Goal: Task Accomplishment & Management: Complete application form

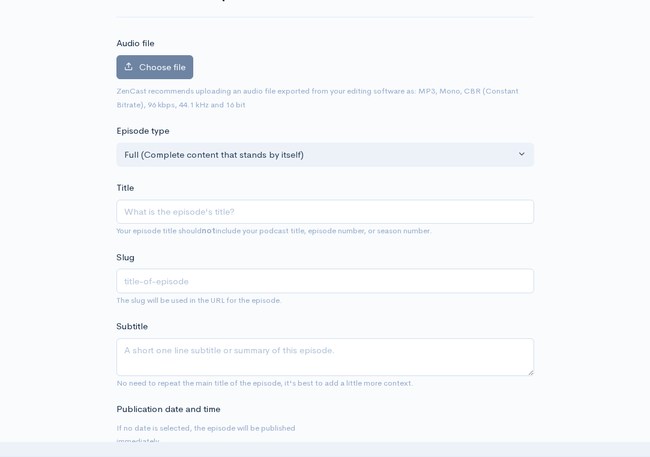
scroll to position [114, 0]
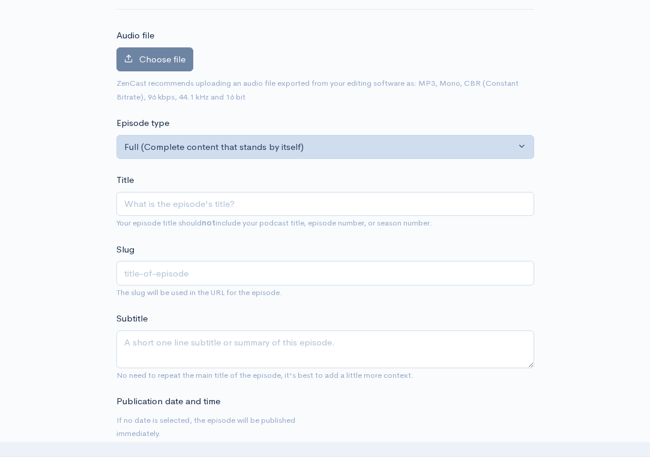
type input "S"
type input "s"
type input "Se"
type input "se"
type input "Sep"
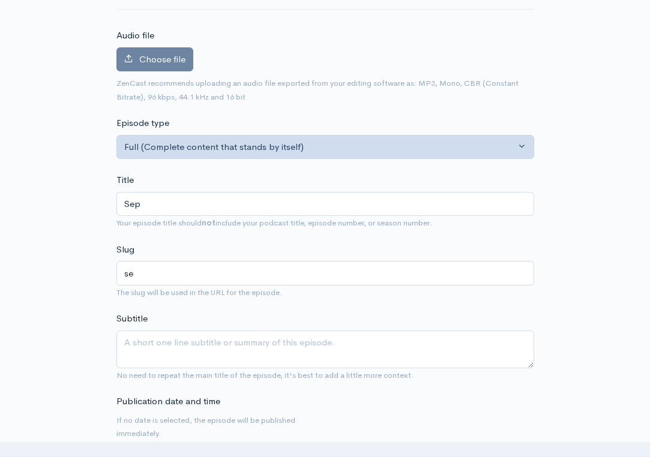
type input "sep"
type input "Sept"
type input "sept"
type input "Septe"
type input "septe"
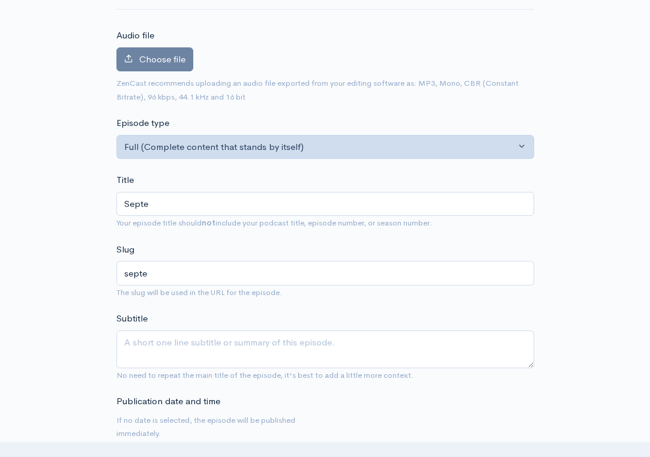
type input "Septem"
type input "septem"
type input "Septembe"
type input "septembe"
type input "September"
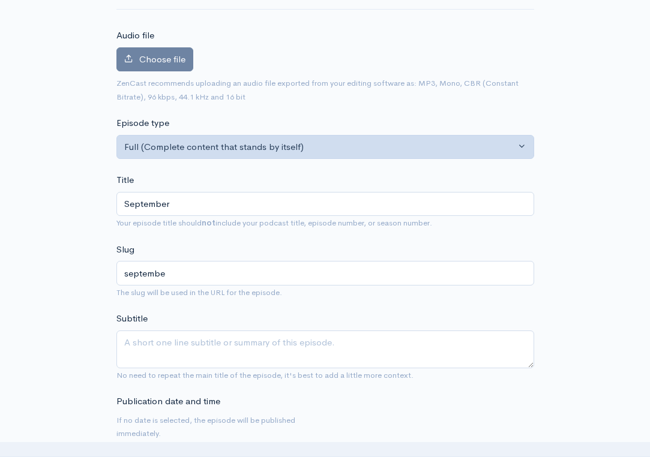
type input "september"
type input "September 2"
type input "september-2"
type input "September 2, 2"
type input "september-2-2"
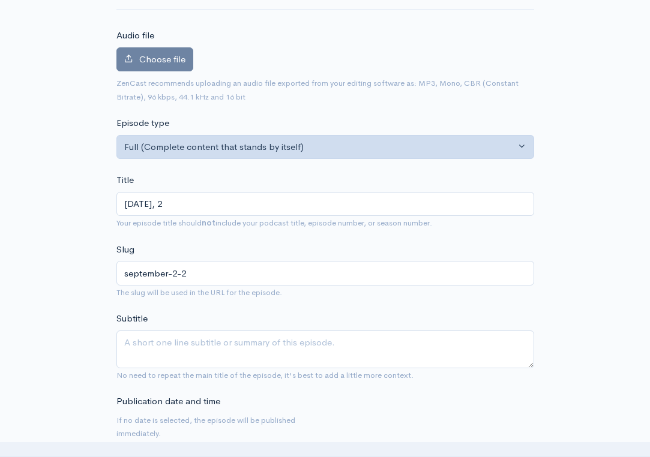
type input "September 2, 20"
type input "september-2-20"
type input "September 2, 202"
type input "september-2-202"
type input "September 2, 2025"
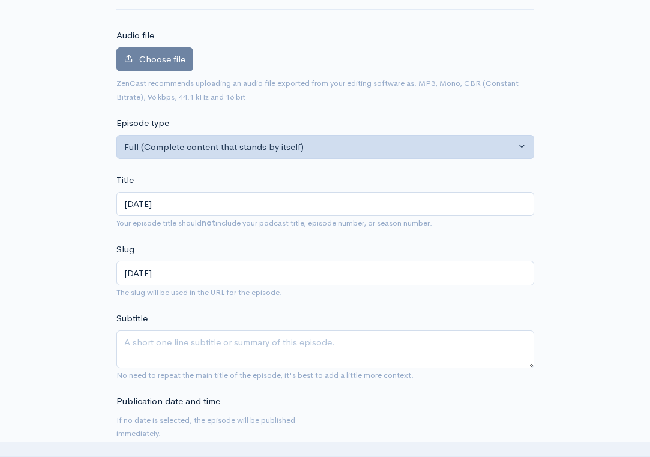
type input "september-2-2025"
type input "September 2, 2025 | K"
type input "september-2-2025-k"
type input "September 2, 2025 |"
type input "september-2-2025"
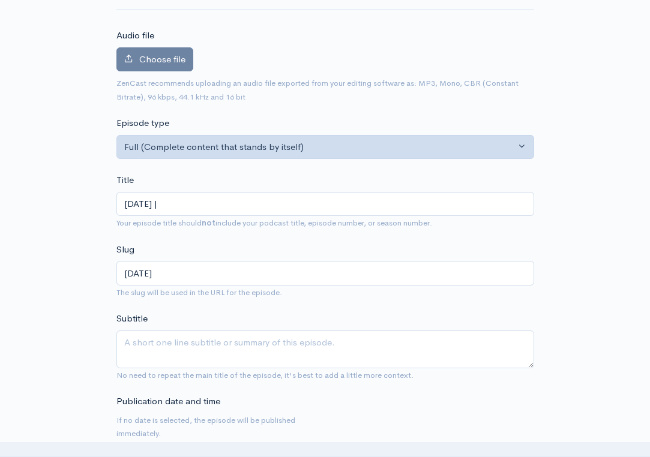
type input "September 2, 2025 | L"
type input "september-2-2025-l"
type input "September 2, 2025 | Lo"
type input "september-2-2025-lo"
type input "September 2, 2025 | Lou"
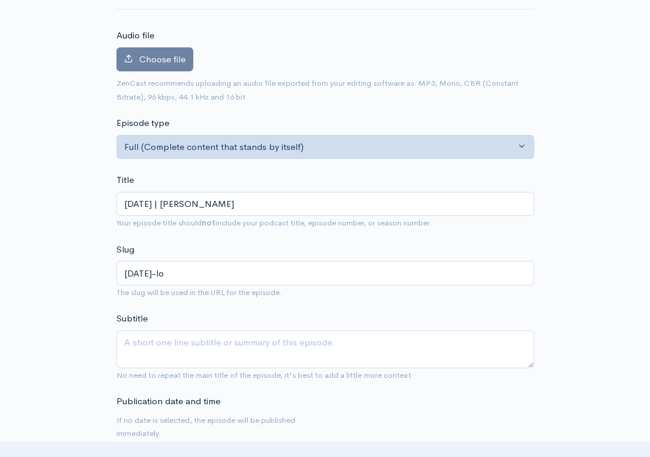
type input "september-2-2025-lou"
type input "September 2, 2025 | Loui"
type input "september-2-2025-loui"
type input "September 2, 2025 | Louis"
type input "september-2-2025-louis"
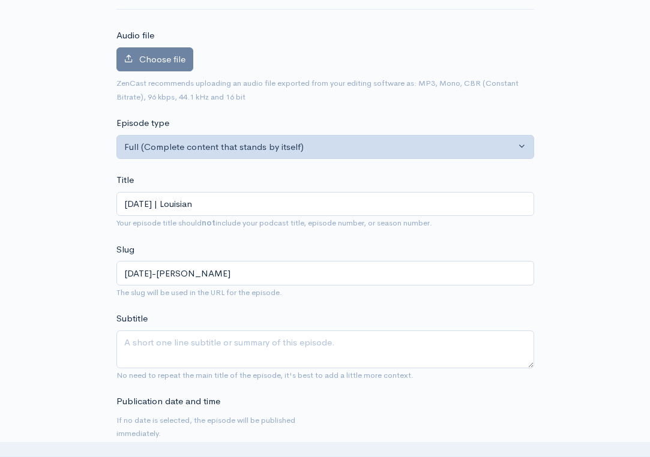
type input "September 2, 2025 | Louisiana"
type input "september-2-2025-louisiana"
type input "September 2, 2025 | Louisian"
type input "september-2-2025-louisian"
type input "September 2, 2025 | Louisia"
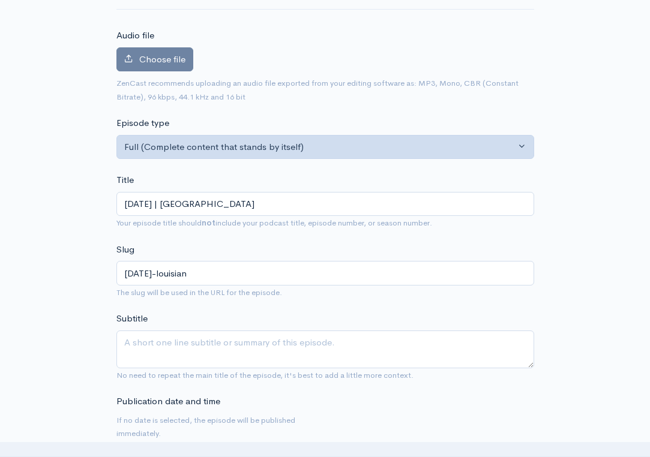
type input "september-2-2025-louisia"
type input "September 2, 2025 | Louisi"
type input "september-2-2025-louisi"
type input "September 2, 2025 | Louis"
type input "september-2-2025-louis"
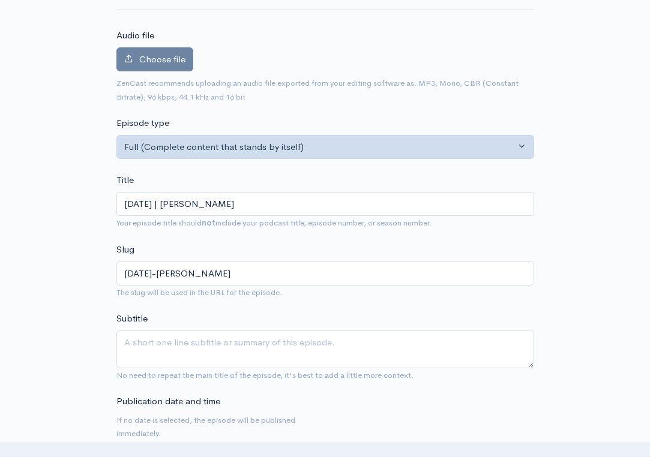
type input "September 2, 2025 | Loui"
type input "september-2-2025-loui"
type input "September 2, 2025 | Lou"
type input "september-2-2025-lou"
type input "September 2, 2025 | Lo"
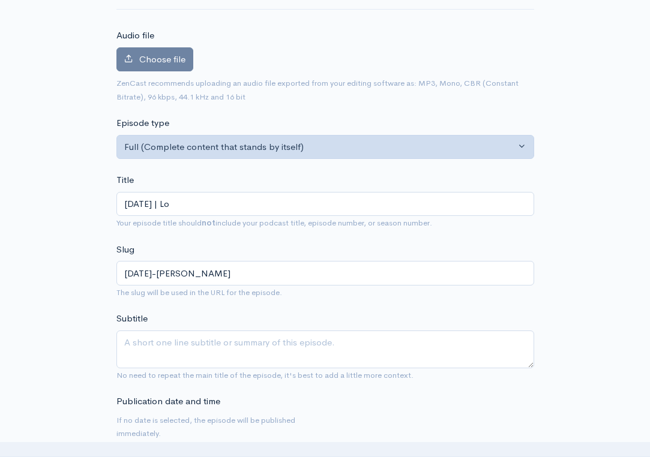
type input "september-2-2025-lo"
type input "September 2, 2025 | L"
type input "september-2-2025-l"
type input "September 2, 2025 | LA"
type input "september-2-2025-la"
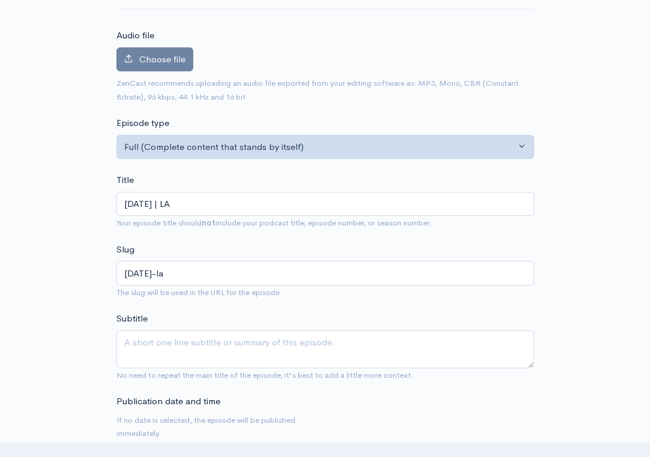
type input "September 2, 2025 | L"
type input "september-2-2025-l"
type input "September 2, 2025 | La"
type input "september-2-2025-la"
type input "September 2, 2025 | L"
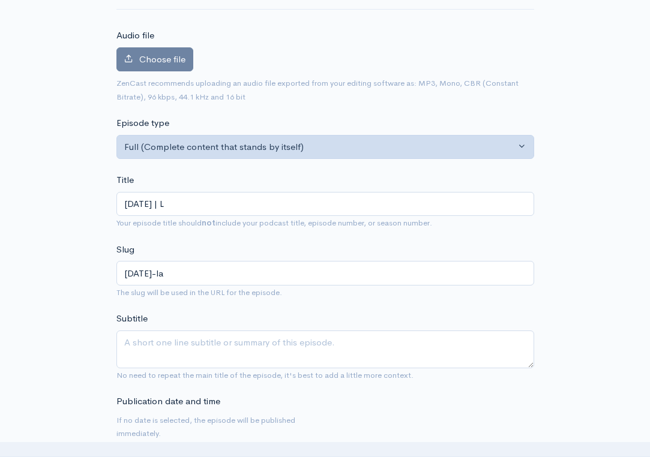
type input "september-2-2025-l"
type input "September 2, 2025 |"
type input "september-2-2025"
type input "September 2, 2025 | L"
type input "september-2-2025-l"
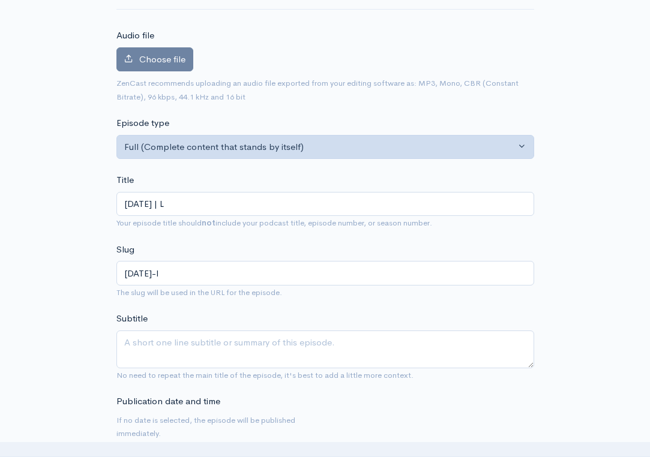
type input "September 2, 2025 | La"
type input "september-2-2025-la"
type input "September 2, 2025 | La T"
type input "september-2-2025-la-t"
type input "September 2, 2025 | La Te"
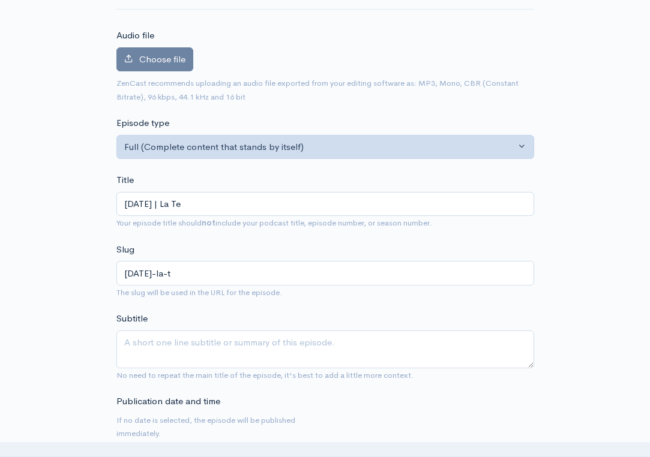
type input "september-2-2025-la-te"
type input "September 2, 2025 | La Tec"
type input "september-2-2025-la-tec"
type input "September 2, 2025 | La Tech"
type input "september-2-2025-la-tech"
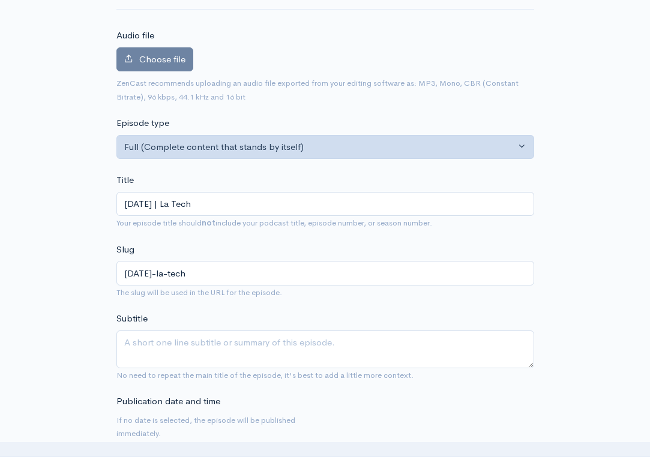
type input "September 2, 2025 | La Tech P"
type input "september-2-2025-la-tech-p"
type input "September 2, 2025 | La Tech Pr"
type input "september-2-2025-la-tech-pr"
type input "September 2, 2025 | La Tech Pre"
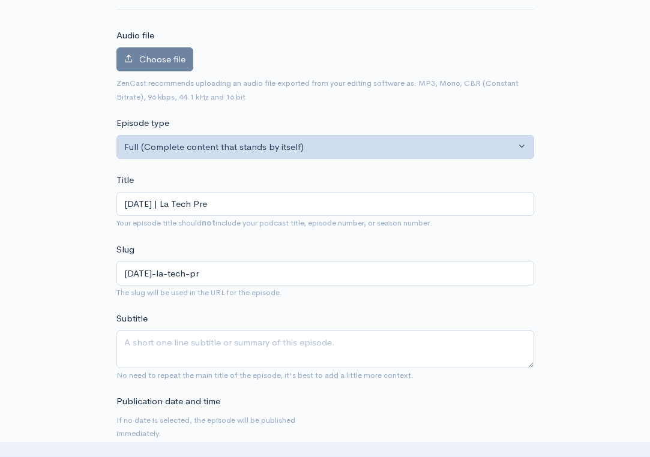
type input "september-2-2025-la-tech-pre"
type input "September 2, 2025 | La Tech Prev"
type input "september-2-2025-la-tech-prev"
type input "September 2, 2025 | La Tech Previ"
type input "september-2-2025-la-tech-previ"
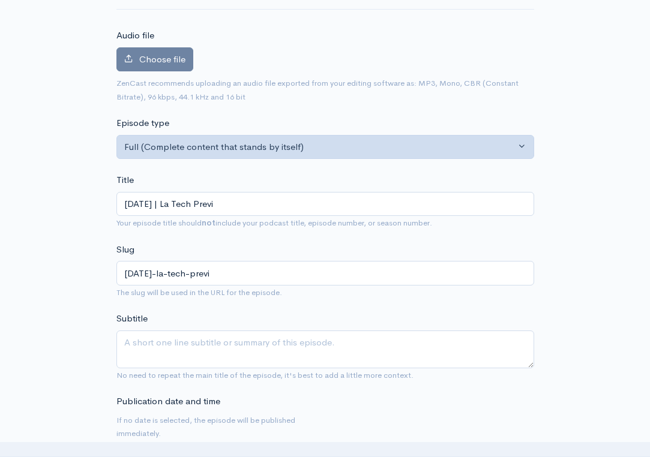
type input "September 2, 2025 | La Tech Previe"
type input "september-2-2025-la-tech-previe"
type input "September 2, 2025 | La Tech Preview"
type input "september-2-2025-la-tech-preview"
type input "September 2, 2025 | La Tech Preview | W"
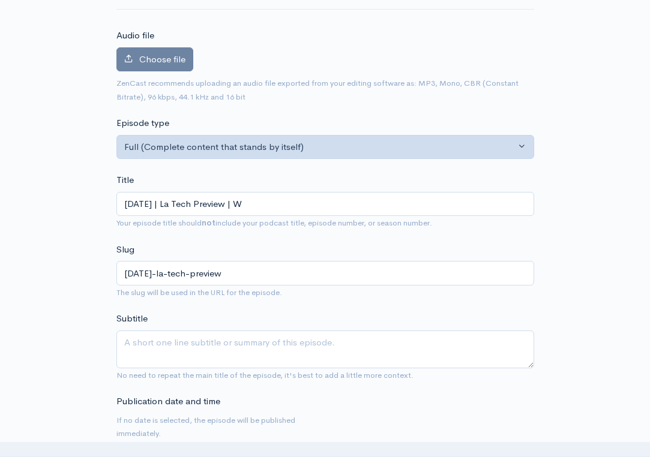
type input "september-2-2025-la-tech-preview-w"
type input "September 2, 2025 | La Tech Preview | We"
type input "september-2-2025-la-tech-preview-we"
type input "September 2, 2025 | La Tech Preview | Wee"
type input "september-2-2025-la-tech-preview-wee"
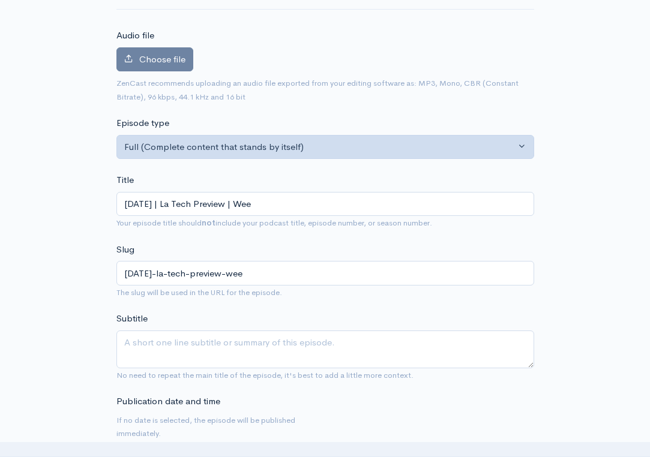
type input "September 2, 2025 | La Tech Preview | Week"
type input "september-2-2025-la-tech-preview-week"
type input "September 2, 2025 | La Tech Preview | Weekl"
type input "september-2-2025-la-tech-preview-weekl"
type input "September 2, 2025 | La Tech Preview | Weekly"
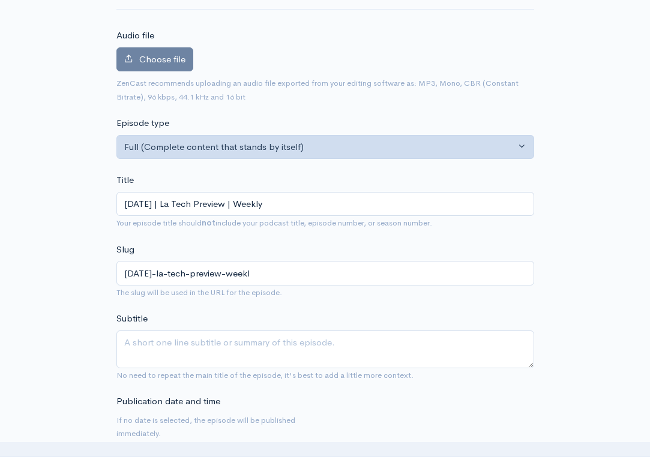
type input "september-2-2025-la-tech-preview-weekly"
type input "September 2, 2025 | La Tech Preview | Weekly r"
type input "september-2-2025-la-tech-preview-weekly-r"
type input "September 2, 2025 | La Tech Preview | Weekly"
type input "september-2-2025-la-tech-preview-weekly"
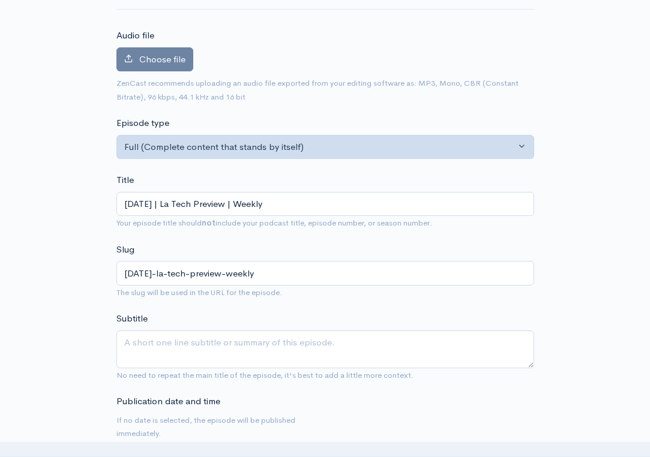
type input "September 2, 2025 | La Tech Preview | Weekly R"
type input "september-2-2025-la-tech-preview-weekly-r"
type input "September 2, 2025 | La Tech Preview | Weekly Ro"
type input "september-2-2025-la-tech-preview-weekly-ro"
type input "September 2, 2025 | La Tech Preview | Weekly Roun"
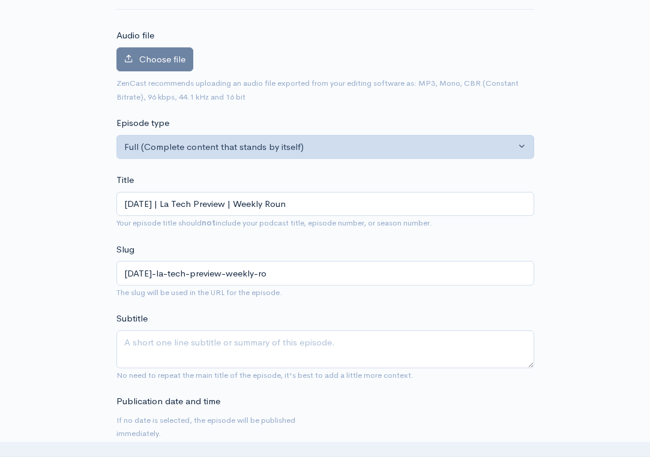
type input "september-2-2025-la-tech-preview-weekly-roun"
type input "September 2, 2025 | La Tech Preview | Weekly Round"
type input "september-2-2025-la-tech-preview-weekly-round"
type input "September 2, 2025 | La Tech Preview | Weekly Roundt"
type input "september-2-2025-la-tech-preview-weekly-roundt"
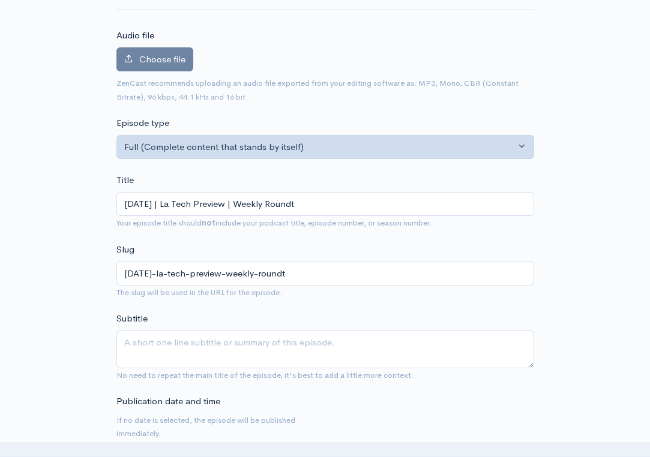
type input "September 2, 2025 | La Tech Preview | Weekly Roundta"
type input "september-2-2025-la-tech-preview-weekly-roundta"
type input "September 2, 2025 | La Tech Preview | Weekly Roundtab"
type input "september-2-2025-la-tech-preview-weekly-roundtab"
type input "September 2, 2025 | La Tech Preview | Weekly Roundtabl"
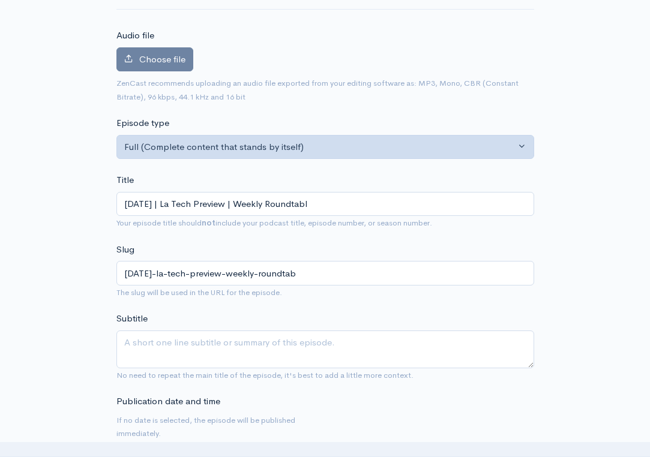
type input "september-2-2025-la-tech-preview-weekly-roundtabl"
type input "[DATE] | La Tech Preview | Weekly Roundtable"
type input "[DATE]-la-tech-preview-weekly-roundtable"
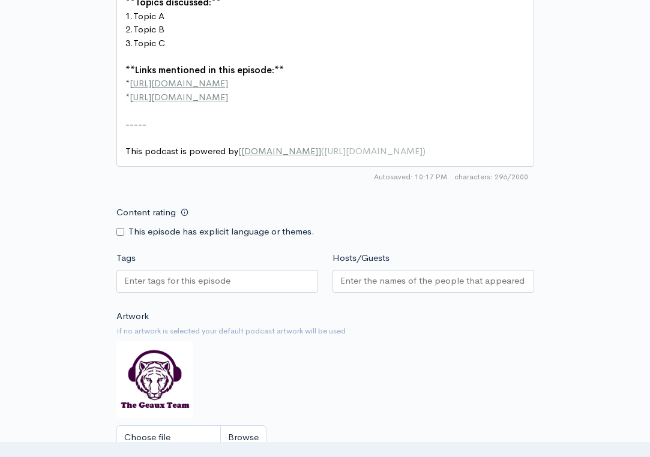
scroll to position [695, 0]
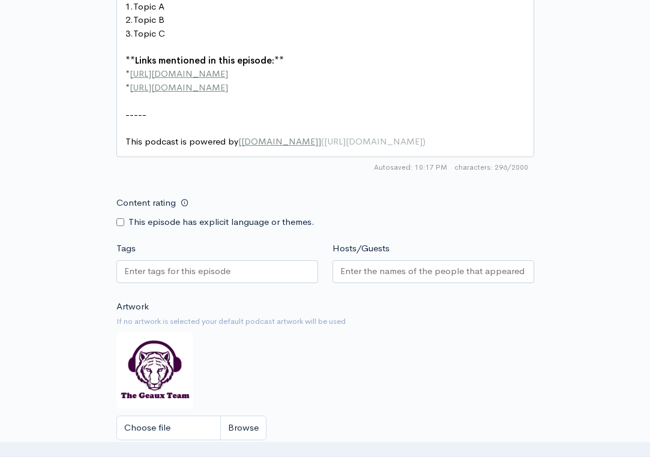
type input "[DATE] | La Tech Preview | Weekly Roundtable"
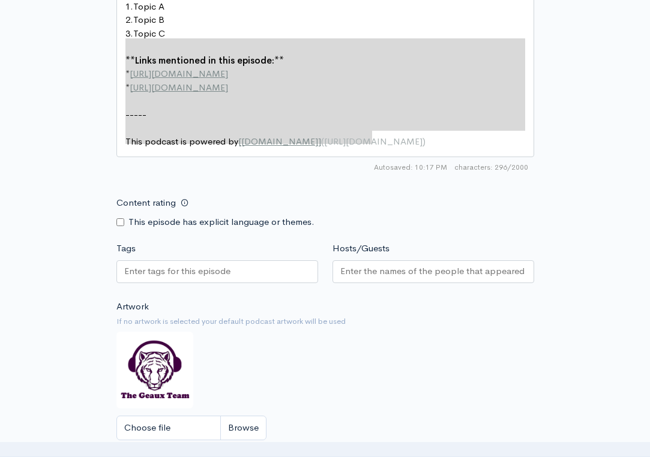
scroll to position [639, 0]
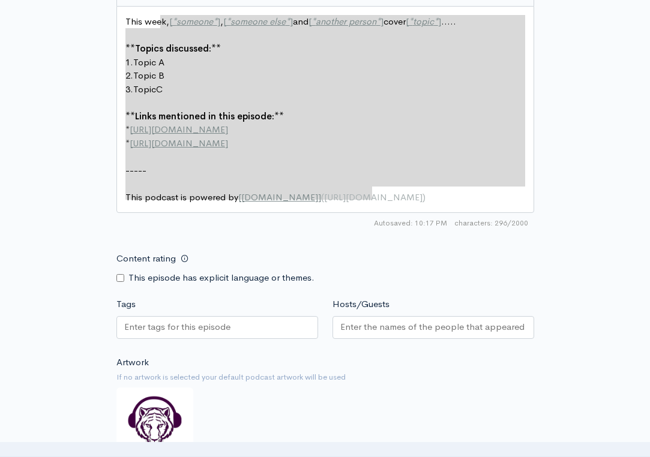
type textarea "This week, [*someone*], [*someone else*] and [*another person*] cover [*topic*]…"
drag, startPoint x: 385, startPoint y: 133, endPoint x: 112, endPoint y: 19, distance: 295.9
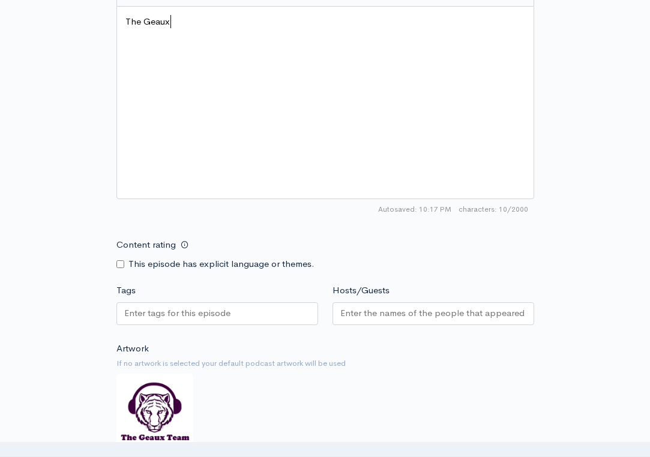
type textarea "The Geaux t"
type textarea "team"
type textarea "Team previews LSU's week 2 opponent Louisiana Tech and answw"
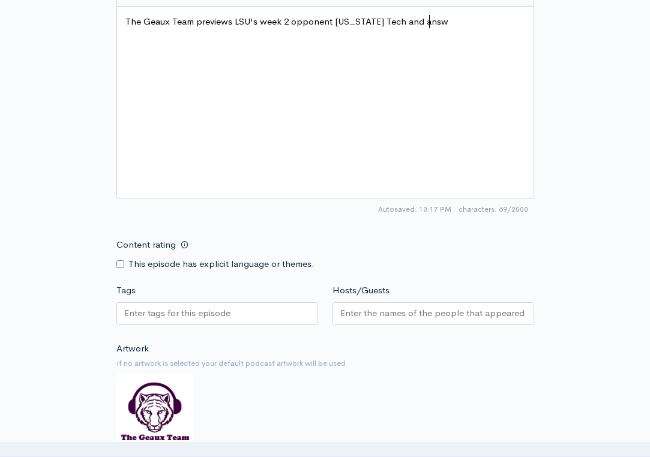
scroll to position [0, 265]
type textarea "pre"
type textarea "prec"
type textarea "dictes"
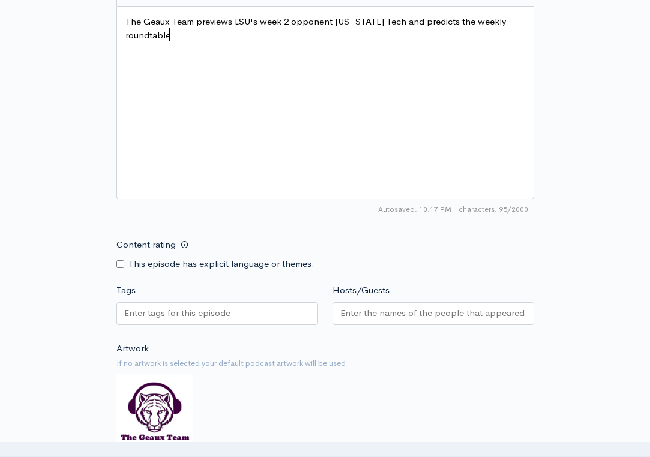
scroll to position [0, 98]
type textarea "s the weekly roundtable questions."
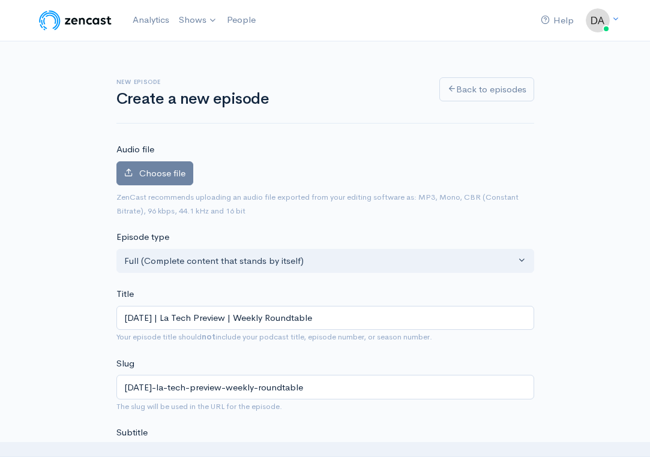
scroll to position [0, 0]
click at [139, 173] on span "Choose file" at bounding box center [162, 172] width 46 height 11
click at [0, 0] on input "Choose file" at bounding box center [0, 0] width 0 height 0
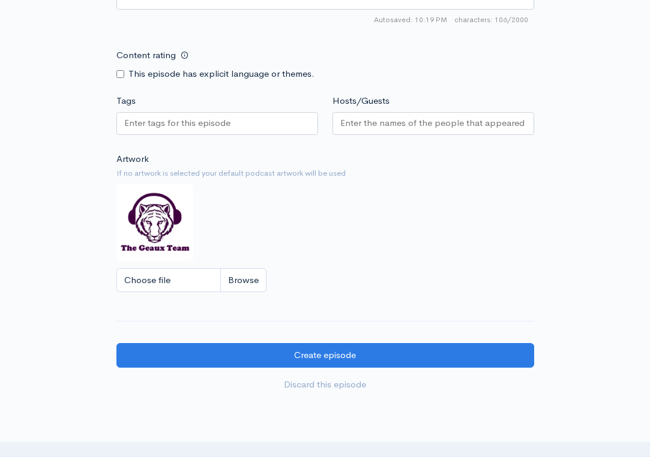
scroll to position [937, 0]
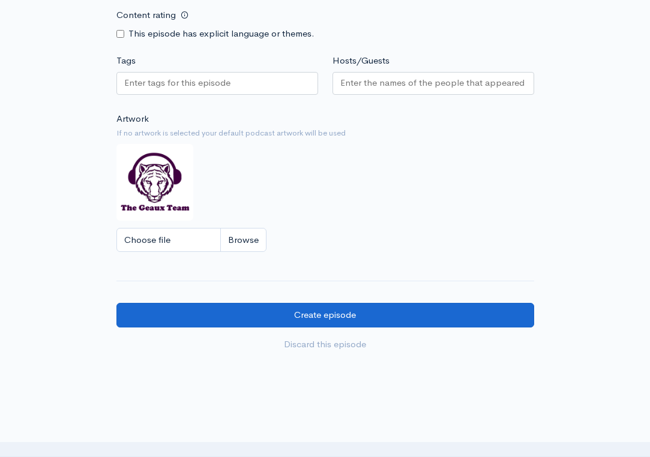
click at [312, 303] on input "Create episode" at bounding box center [325, 315] width 418 height 25
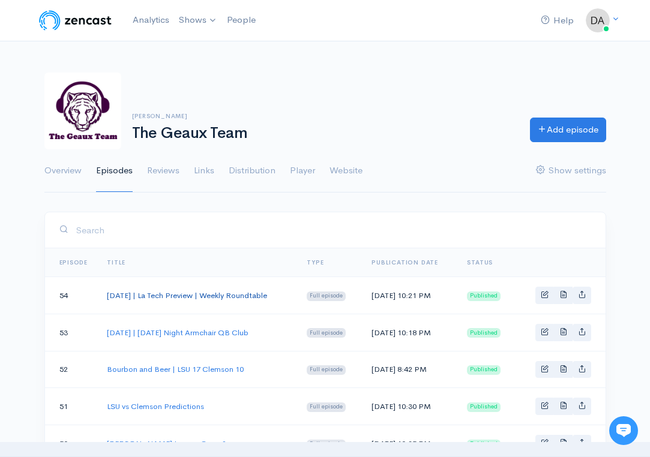
click at [242, 290] on link "[DATE] | La Tech Preview | Weekly Roundtable" at bounding box center [187, 295] width 160 height 10
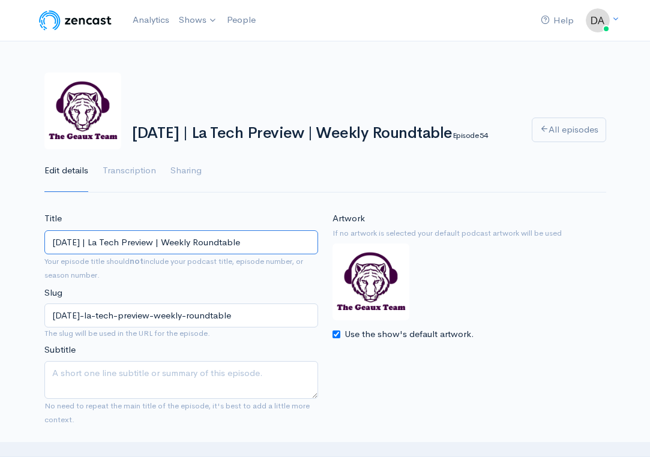
click at [250, 238] on input "[DATE] | La Tech Preview | Weekly Roundtable" at bounding box center [181, 242] width 274 height 25
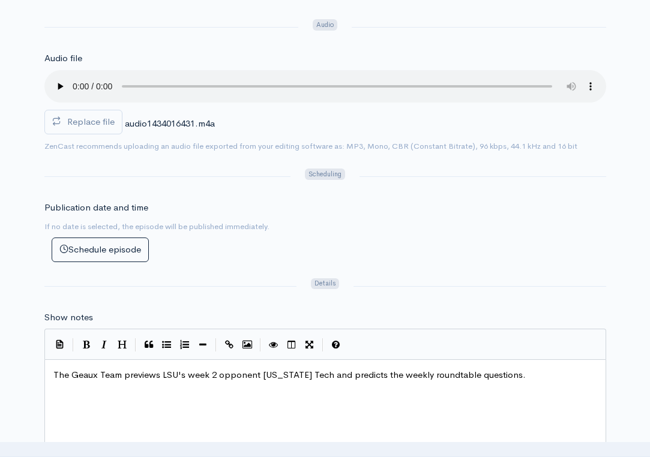
scroll to position [472, 0]
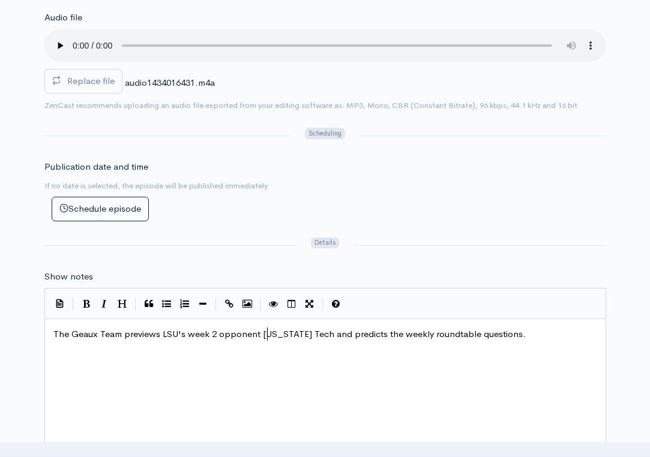
click at [268, 328] on span "The Geaux Team previews LSU's week 2 opponent [US_STATE] Tech and predicts the …" at bounding box center [289, 333] width 472 height 11
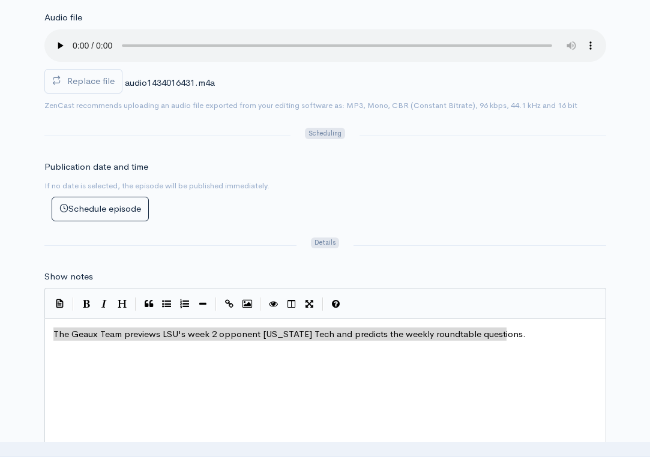
scroll to position [5, 0]
type textarea "The Geaux Team previews LSU's week 2 opponent [US_STATE] Tech and predicts the …"
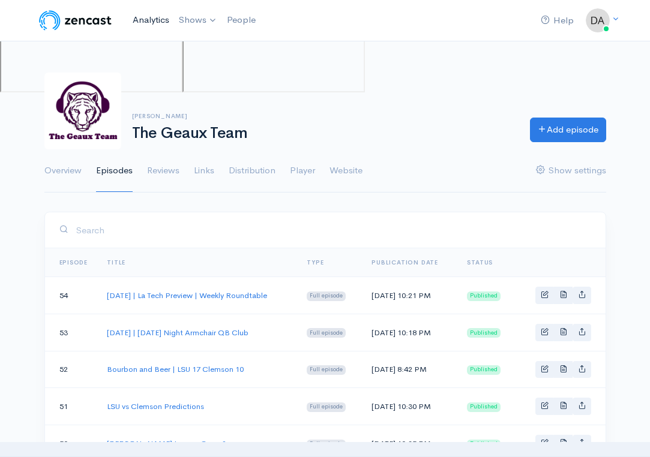
click at [160, 20] on link "Analytics" at bounding box center [151, 20] width 46 height 26
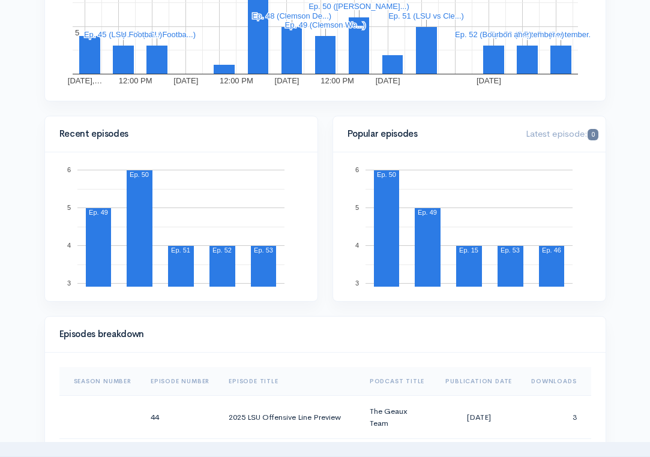
scroll to position [346, 0]
